Goal: Transaction & Acquisition: Purchase product/service

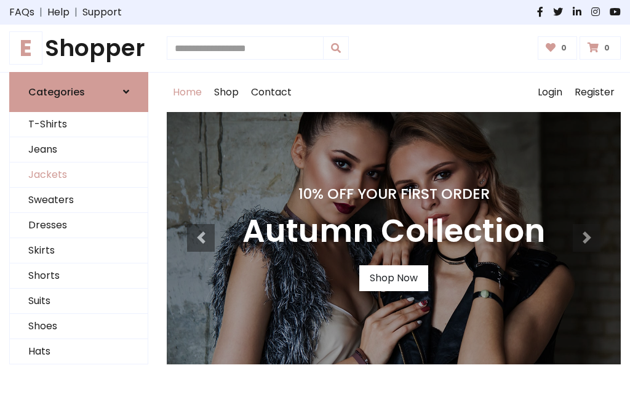
click at [79, 175] on link "Jackets" at bounding box center [79, 174] width 138 height 25
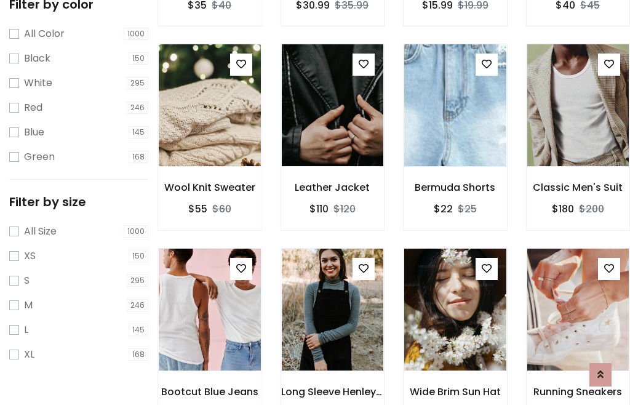
scroll to position [114, 0]
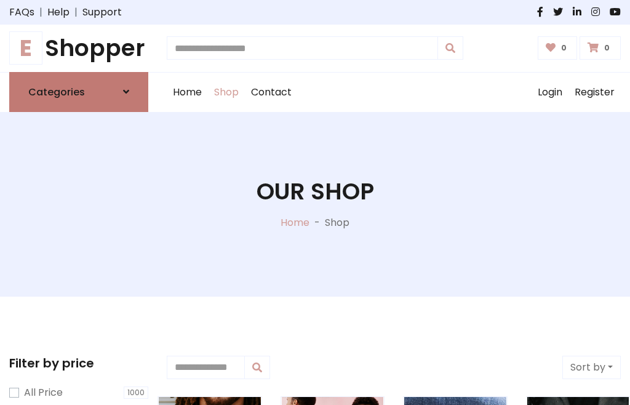
click at [79, 92] on h6 "Categories" at bounding box center [56, 92] width 57 height 12
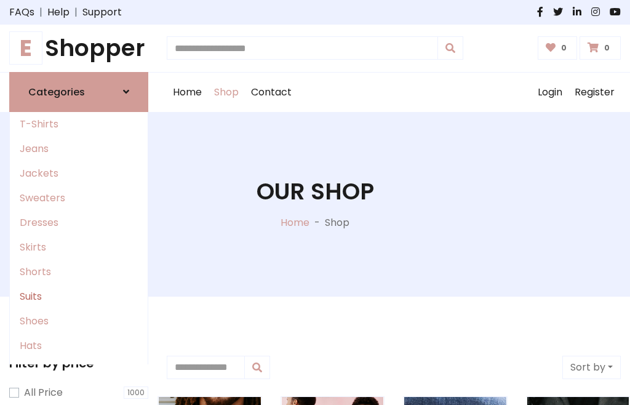
click at [79, 296] on link "Suits" at bounding box center [79, 296] width 138 height 25
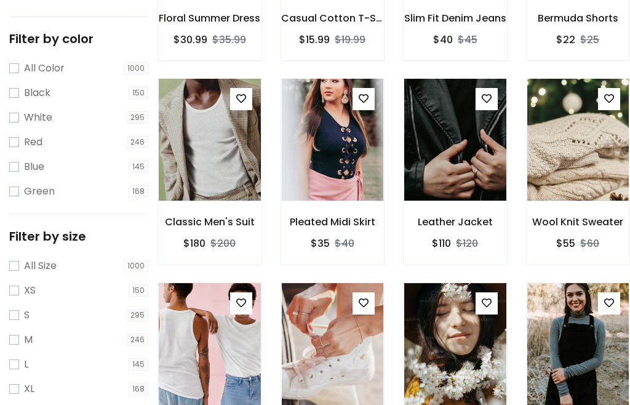
scroll to position [62, 0]
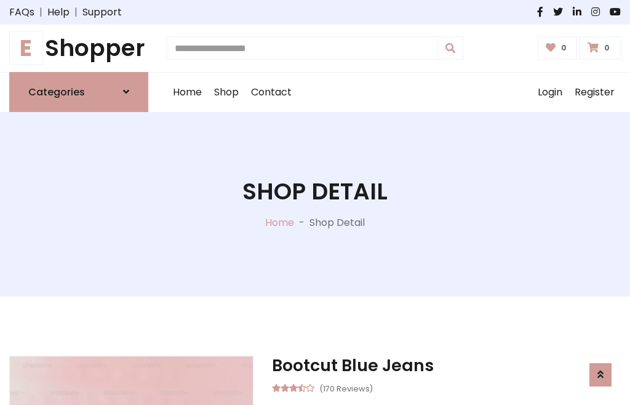
scroll to position [1040, 0]
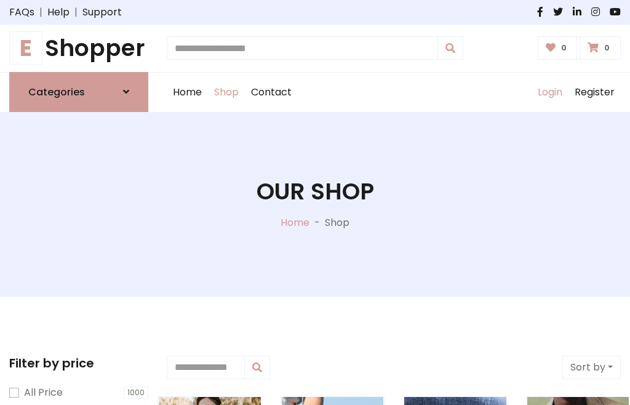
click at [549, 92] on link "Login" at bounding box center [550, 92] width 37 height 39
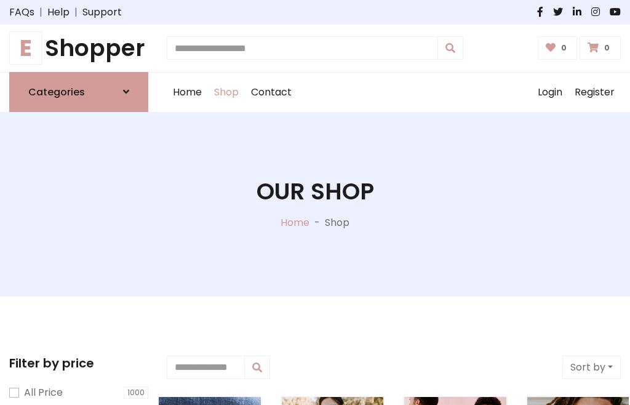
scroll to position [62, 0]
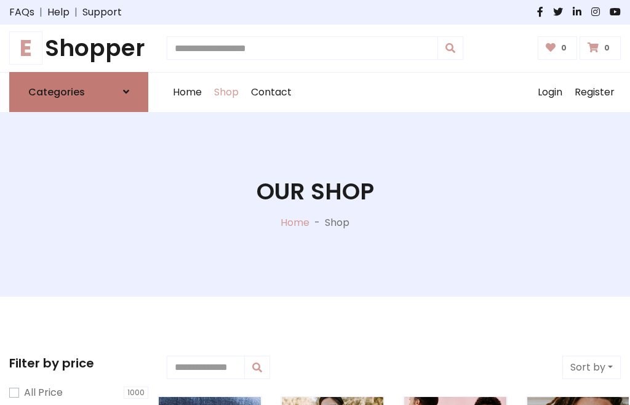
click at [126, 92] on icon at bounding box center [126, 92] width 6 height 10
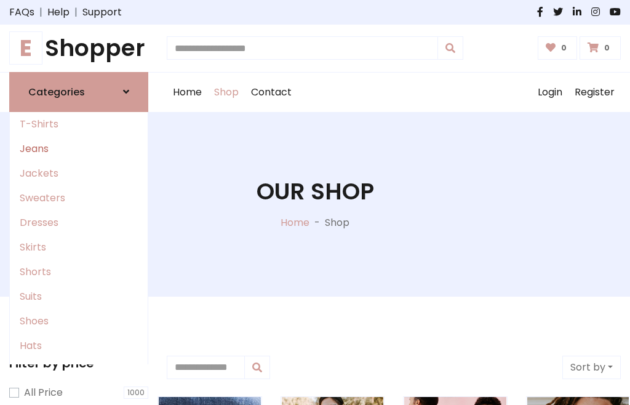
click at [79, 148] on link "Jeans" at bounding box center [79, 149] width 138 height 25
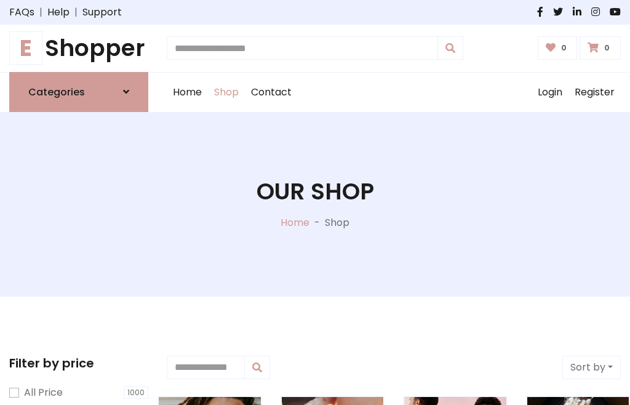
scroll to position [62, 0]
